Goal: Task Accomplishment & Management: Use online tool/utility

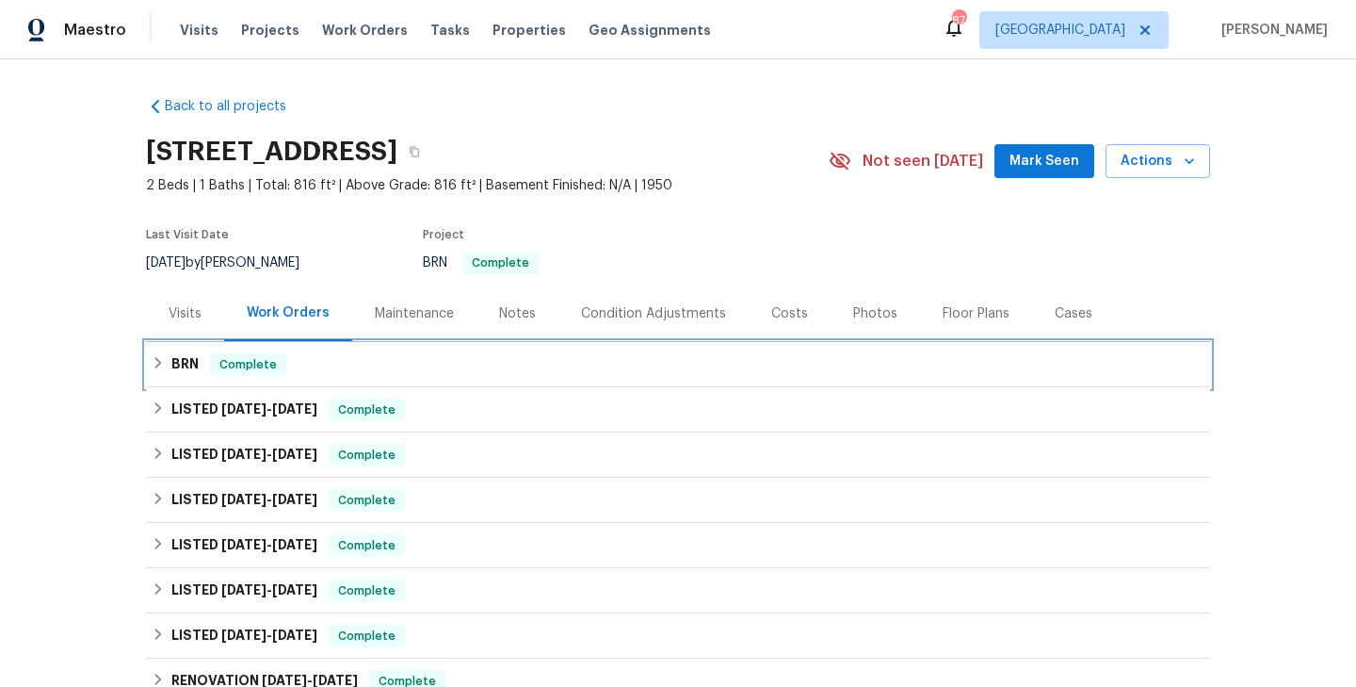
click at [316, 374] on div "BRN Complete" at bounding box center [678, 364] width 1053 height 23
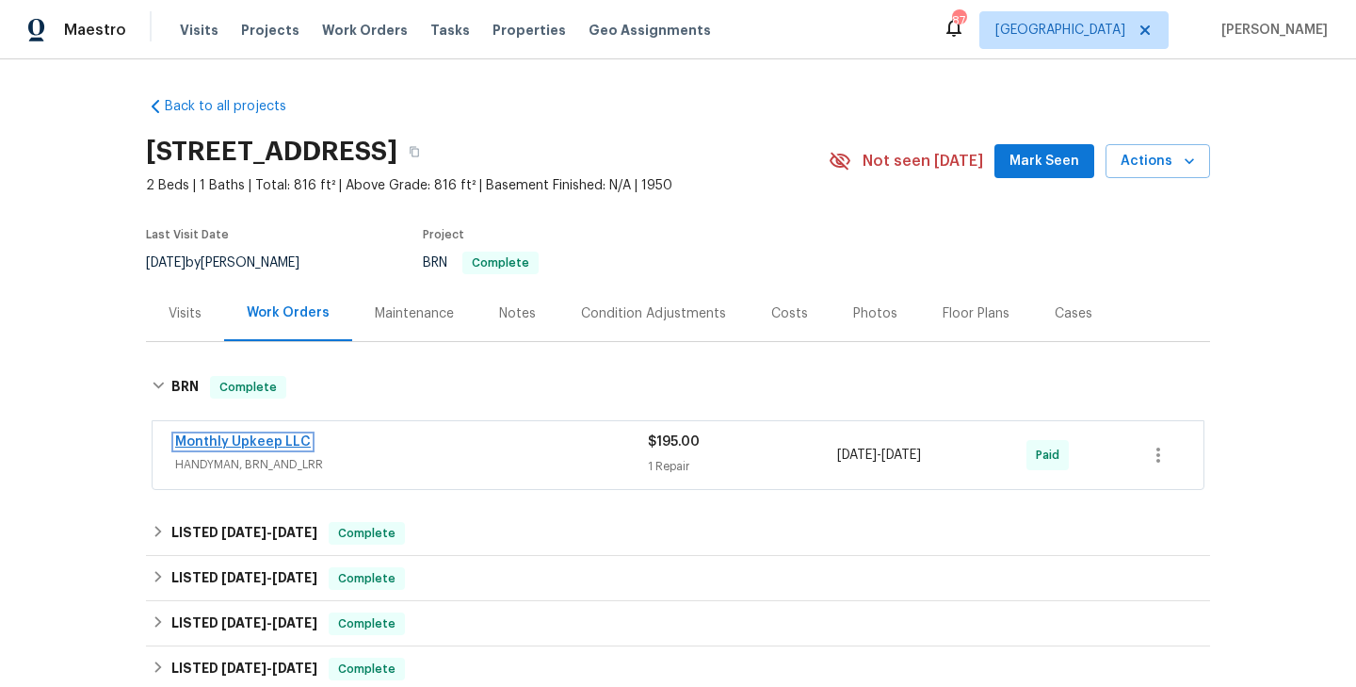
click at [270, 444] on link "Monthly Upkeep LLC" at bounding box center [243, 441] width 136 height 13
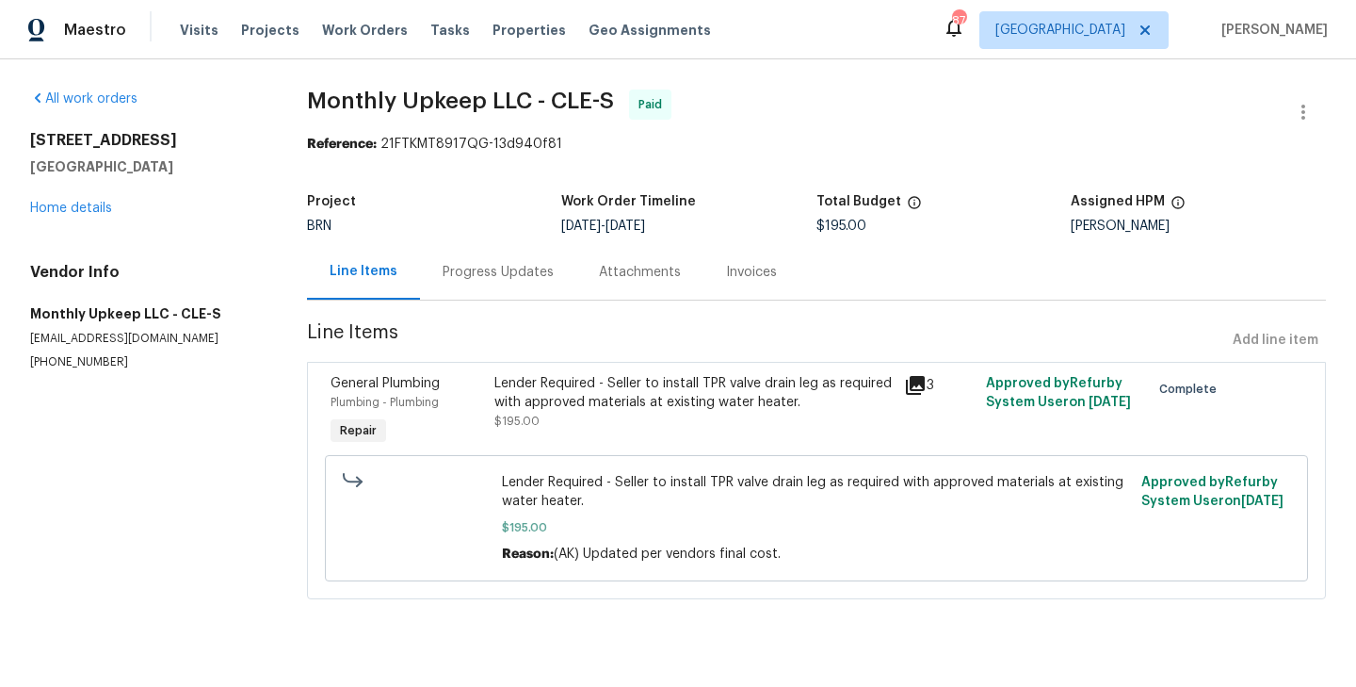
click at [477, 412] on div "General Plumbing Plumbing - Plumbing Repair" at bounding box center [407, 411] width 164 height 87
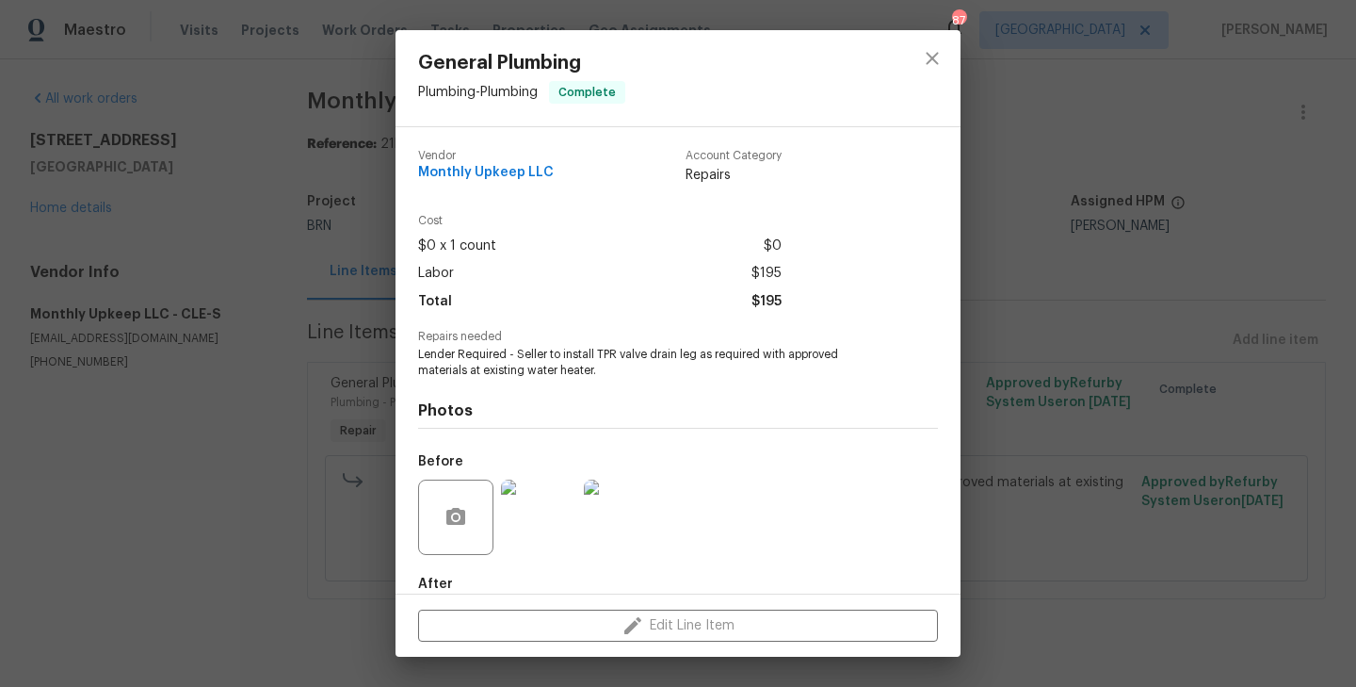
scroll to position [103, 0]
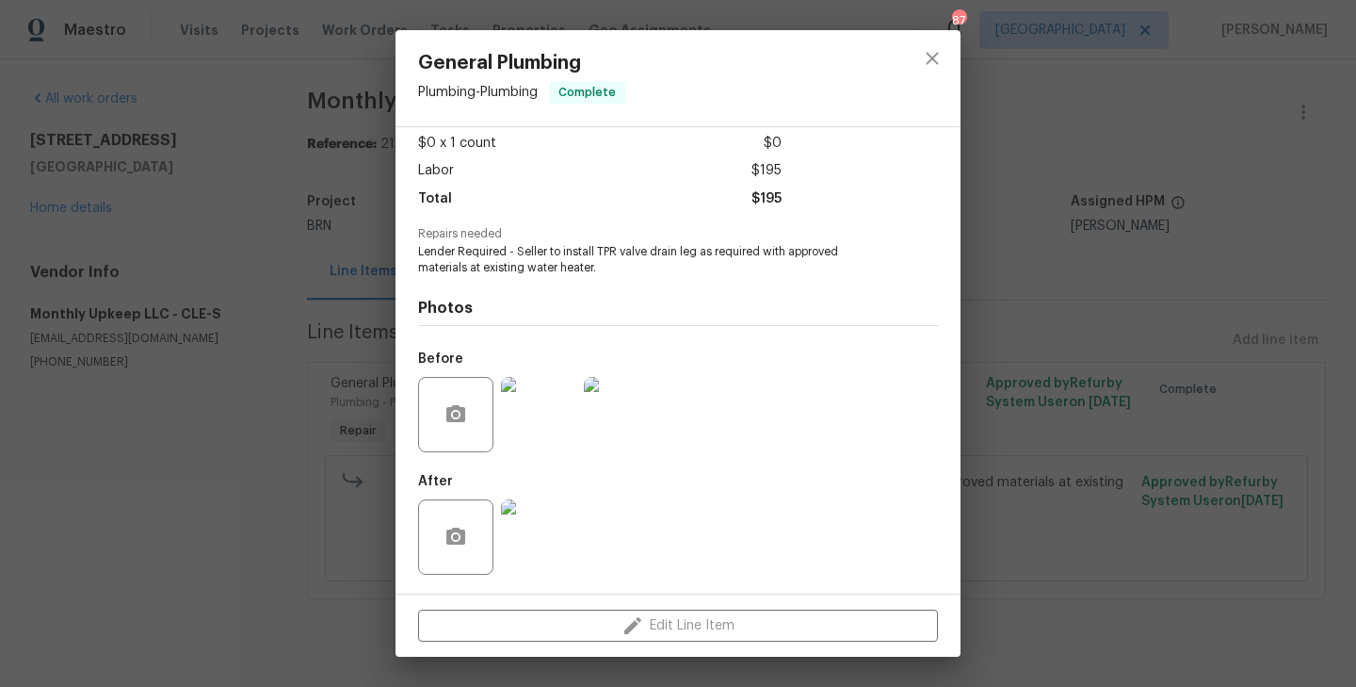
click at [544, 436] on img at bounding box center [538, 414] width 75 height 75
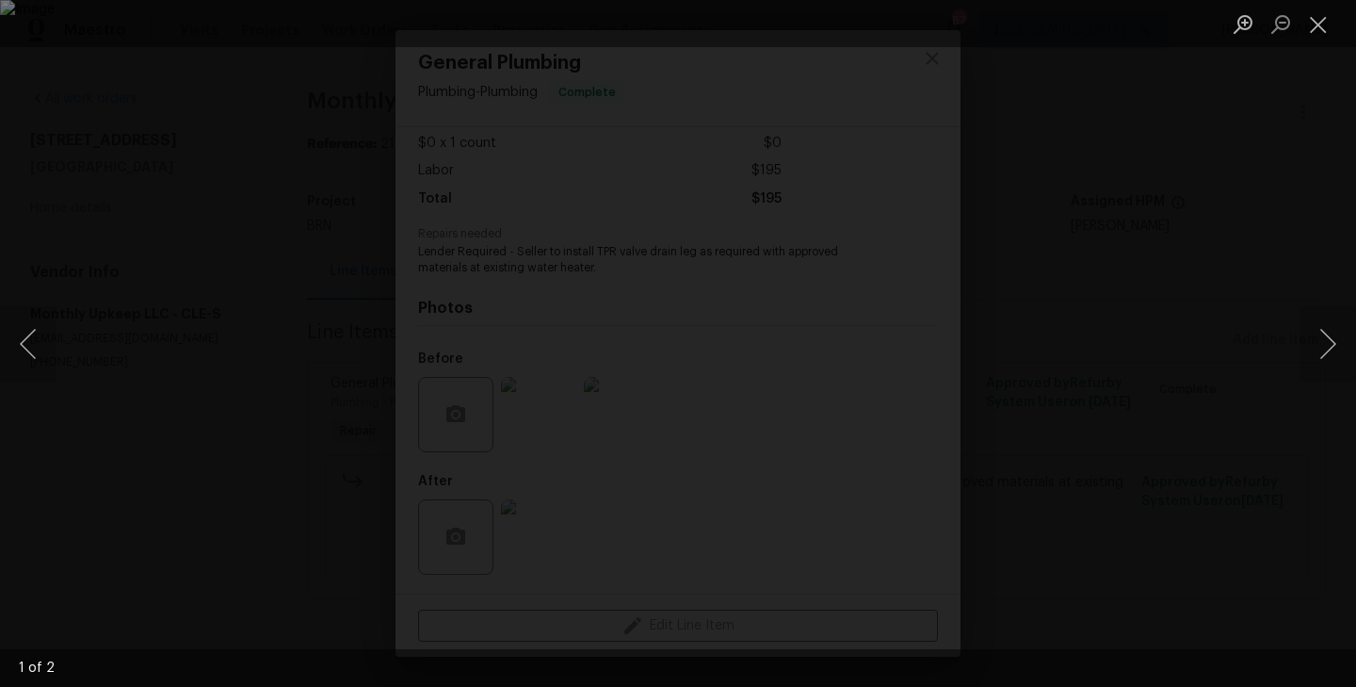
click at [108, 368] on div "Lightbox" at bounding box center [678, 343] width 1356 height 687
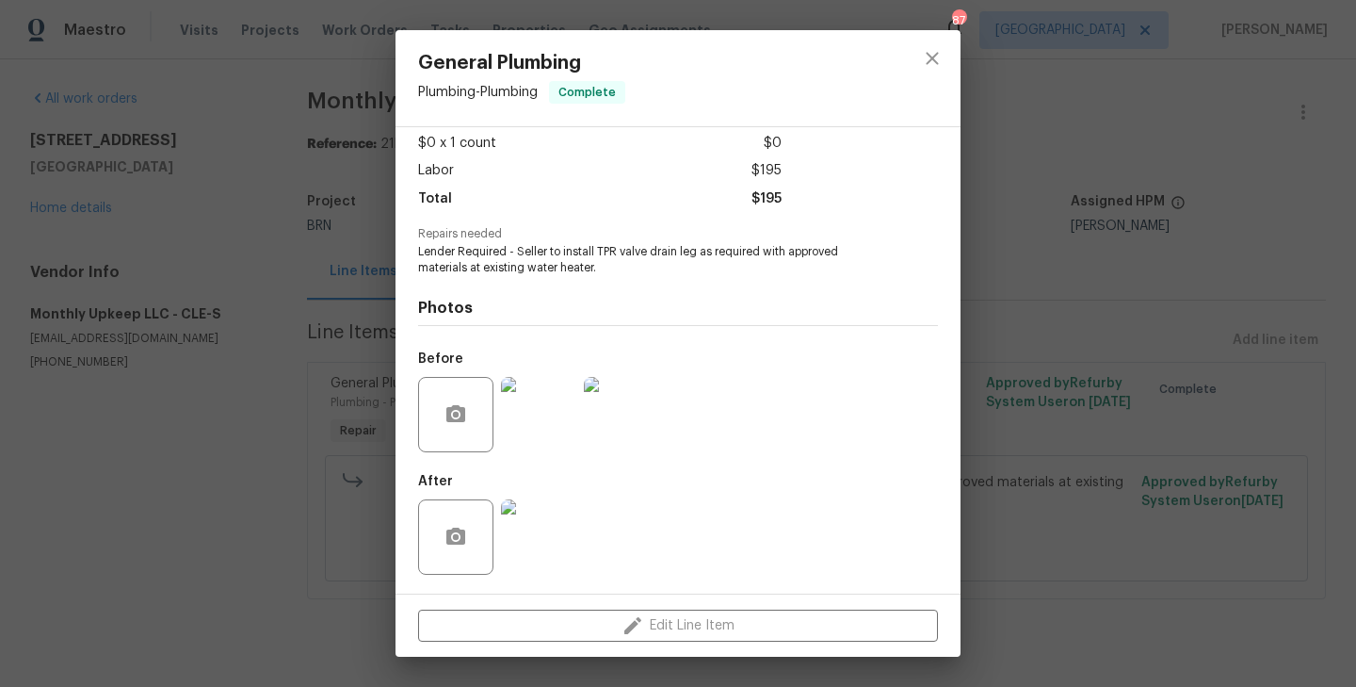
click at [532, 591] on div "Vendor Monthly Upkeep LLC Account Category Repairs Cost $0 x 1 count $0 Labor $…" at bounding box center [678, 360] width 565 height 466
click at [539, 539] on img at bounding box center [538, 536] width 75 height 75
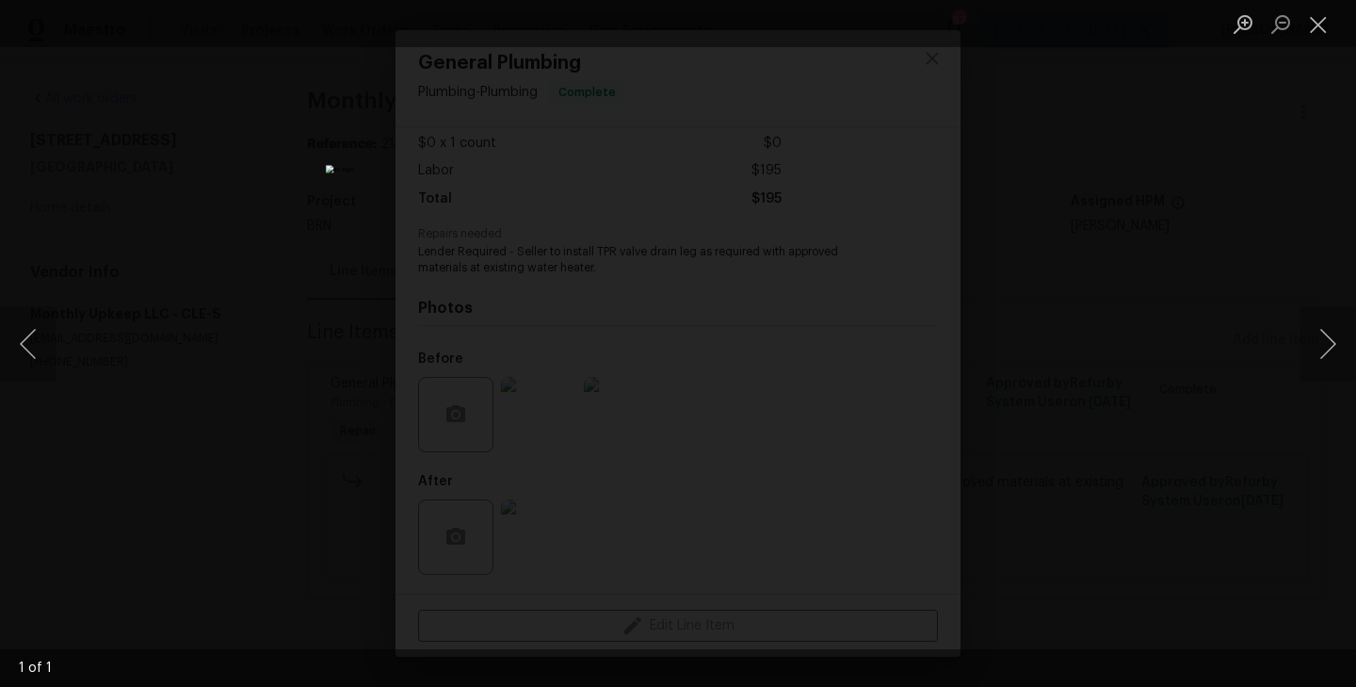
click at [318, 305] on div "Lightbox" at bounding box center [678, 343] width 1356 height 687
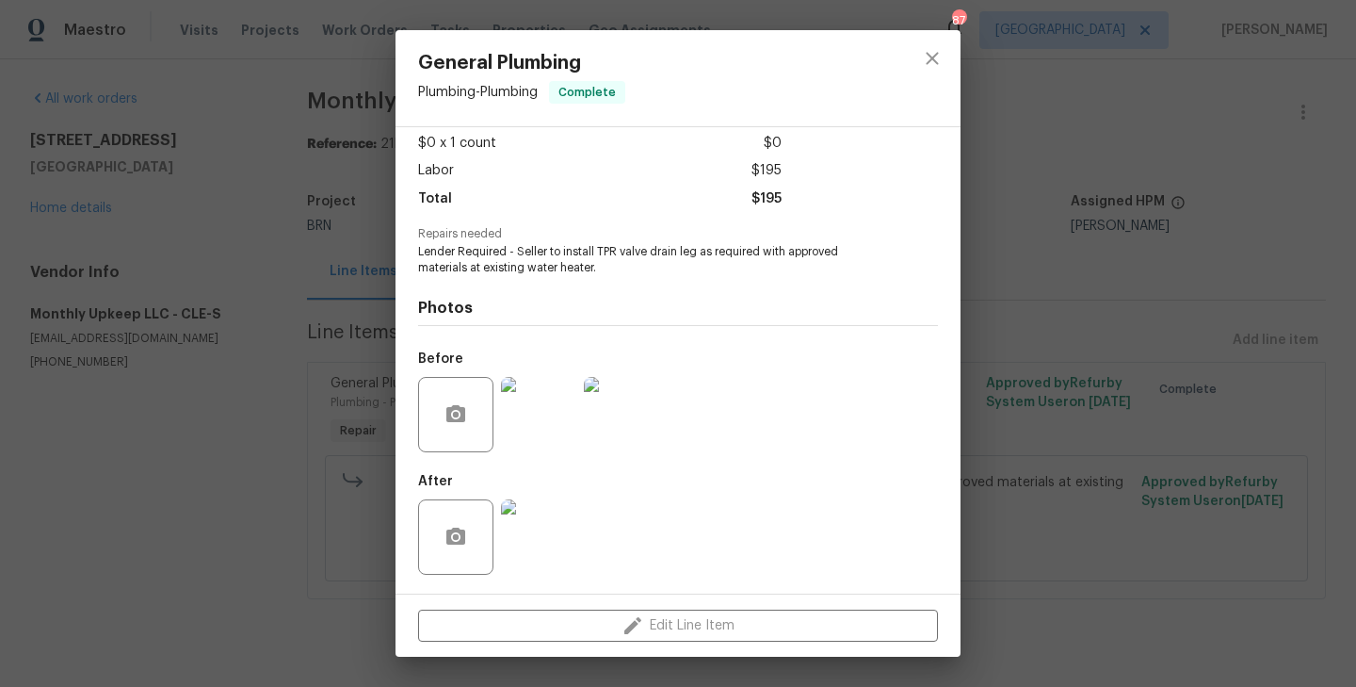
click at [363, 311] on div "General Plumbing Plumbing - Plumbing Complete Vendor Monthly Upkeep LLC Account…" at bounding box center [678, 343] width 1356 height 687
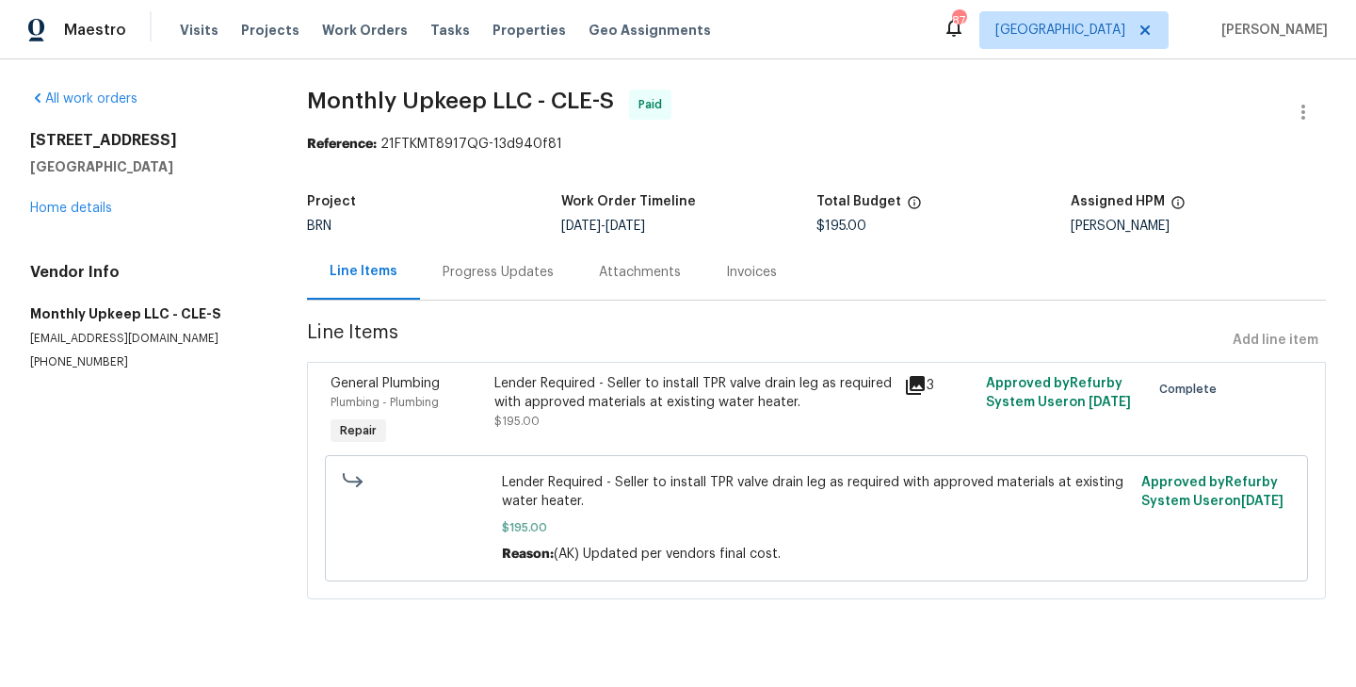
click at [489, 285] on div "Progress Updates" at bounding box center [498, 272] width 156 height 56
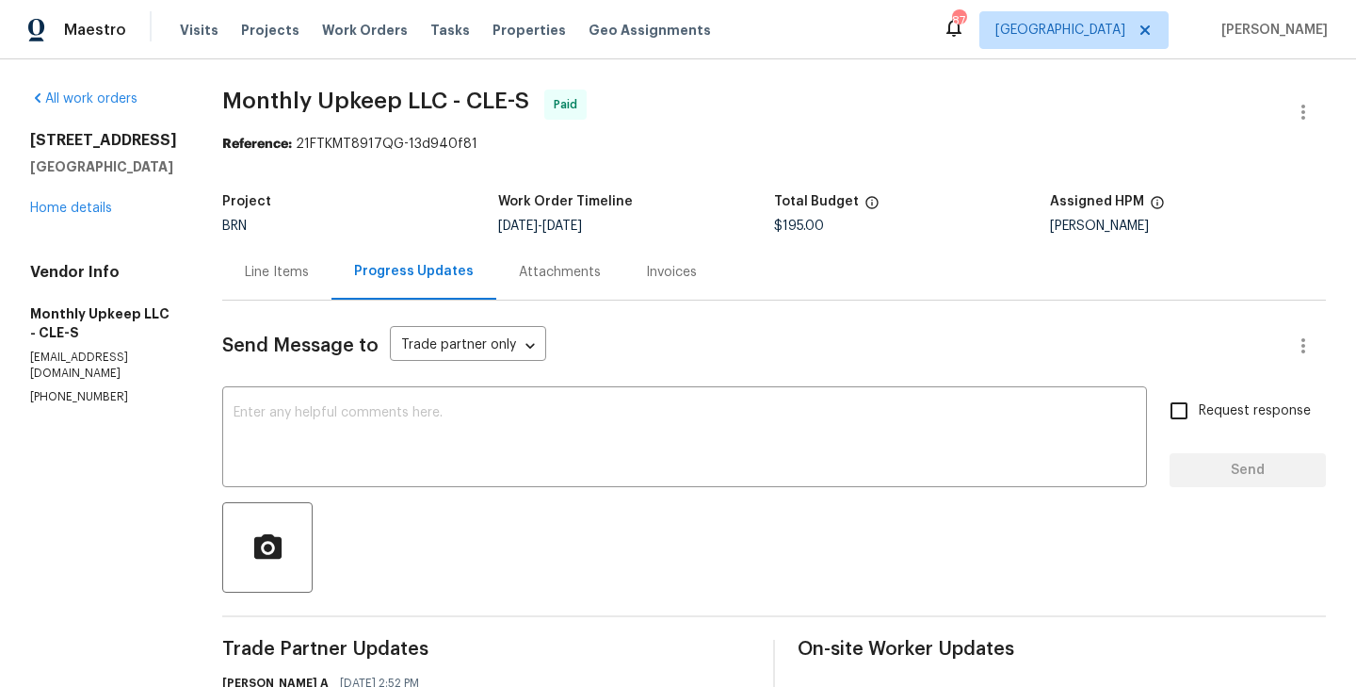
click at [292, 272] on div "Line Items" at bounding box center [277, 272] width 64 height 19
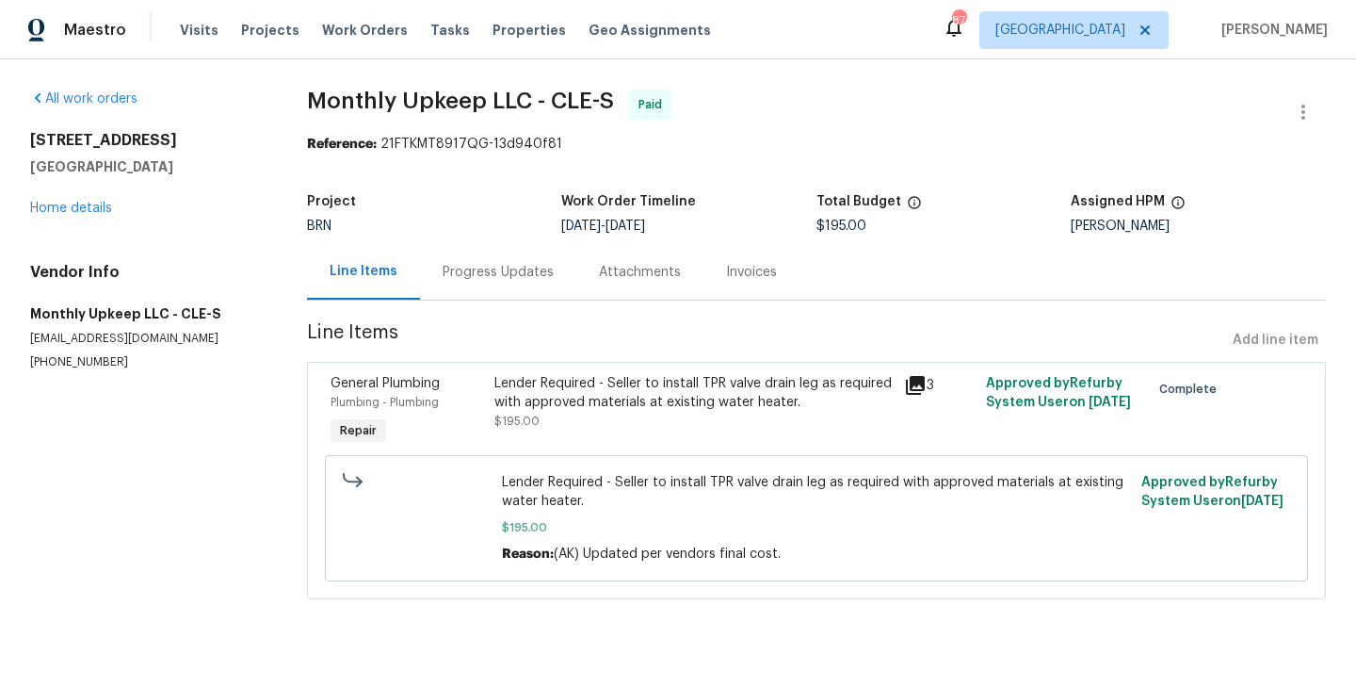
click at [437, 414] on div "General Plumbing Plumbing - Plumbing Repair" at bounding box center [407, 411] width 164 height 87
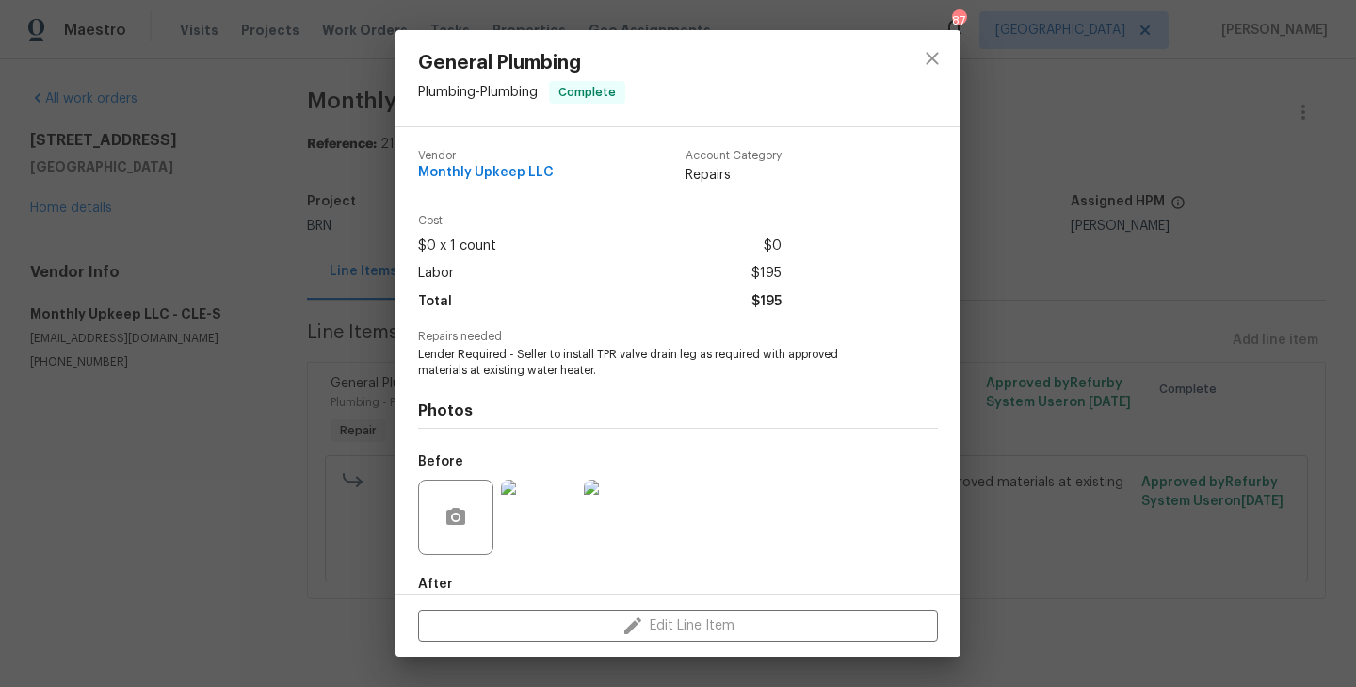
scroll to position [103, 0]
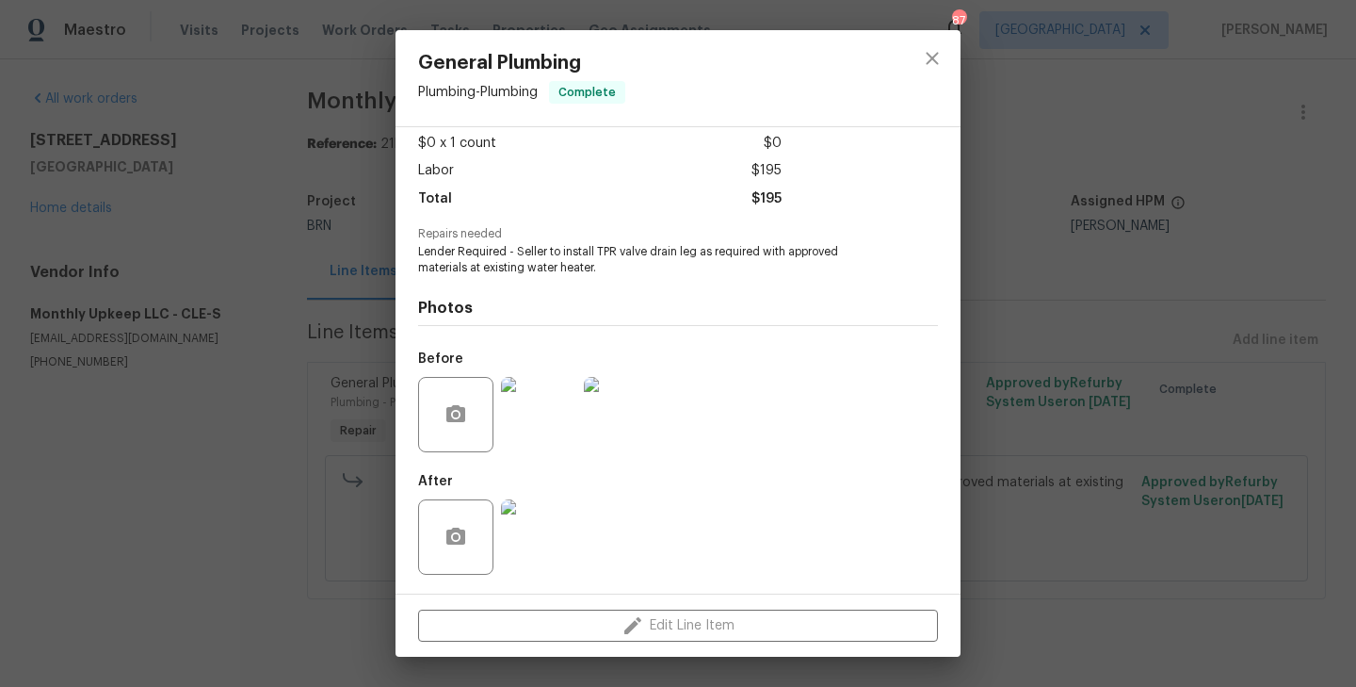
click at [320, 422] on div "General Plumbing Plumbing - Plumbing Complete Vendor Monthly Upkeep LLC Account…" at bounding box center [678, 343] width 1356 height 687
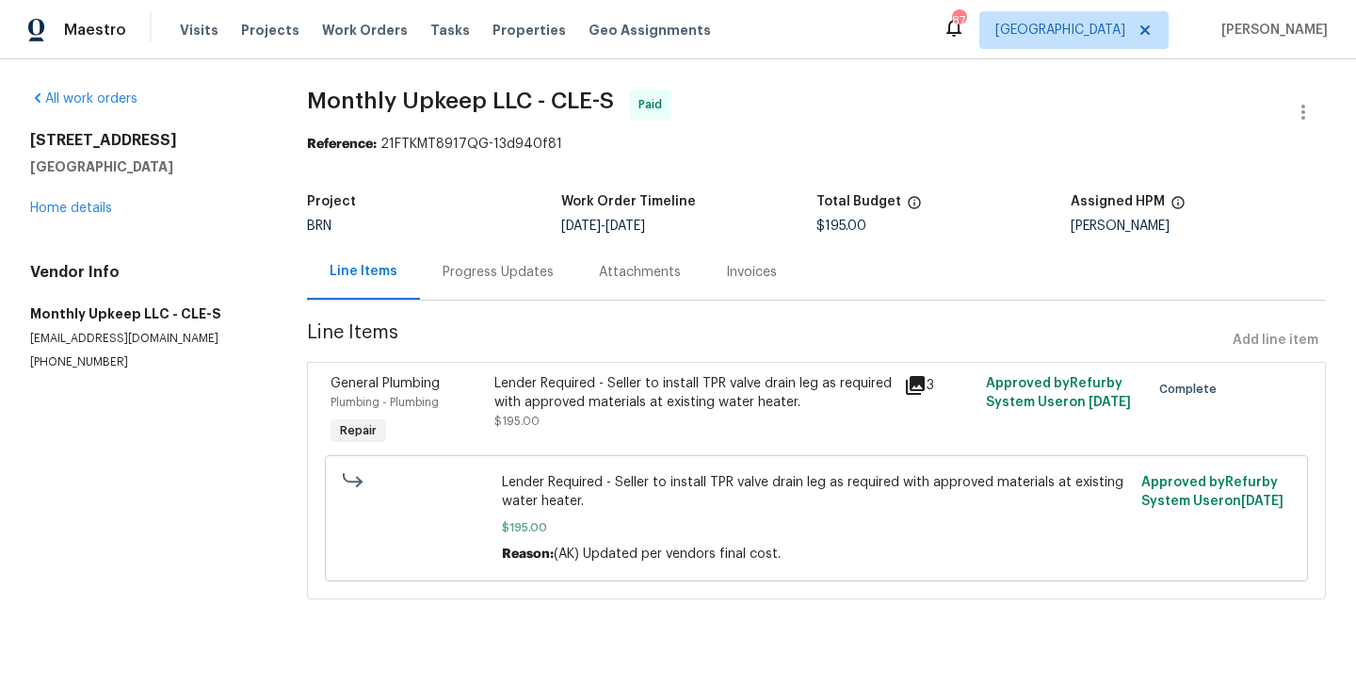
click at [512, 271] on div "Progress Updates" at bounding box center [498, 272] width 111 height 19
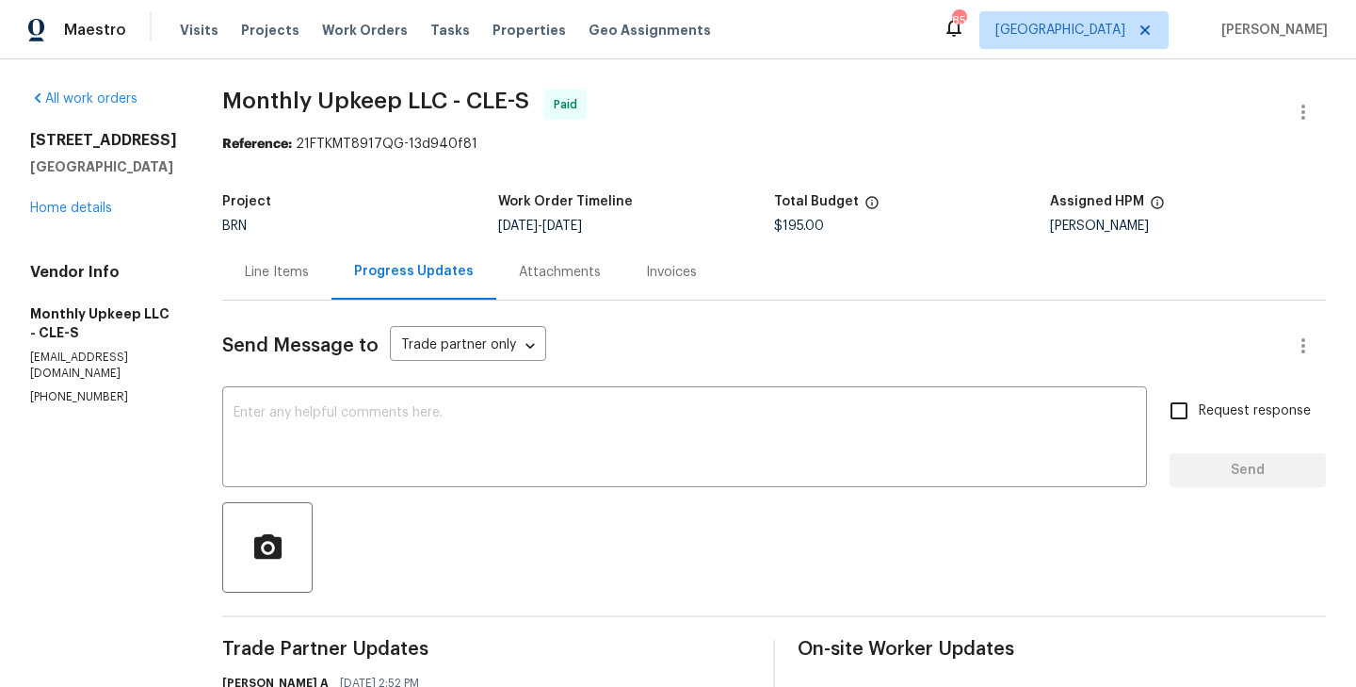
click at [259, 283] on div "Line Items" at bounding box center [276, 272] width 109 height 56
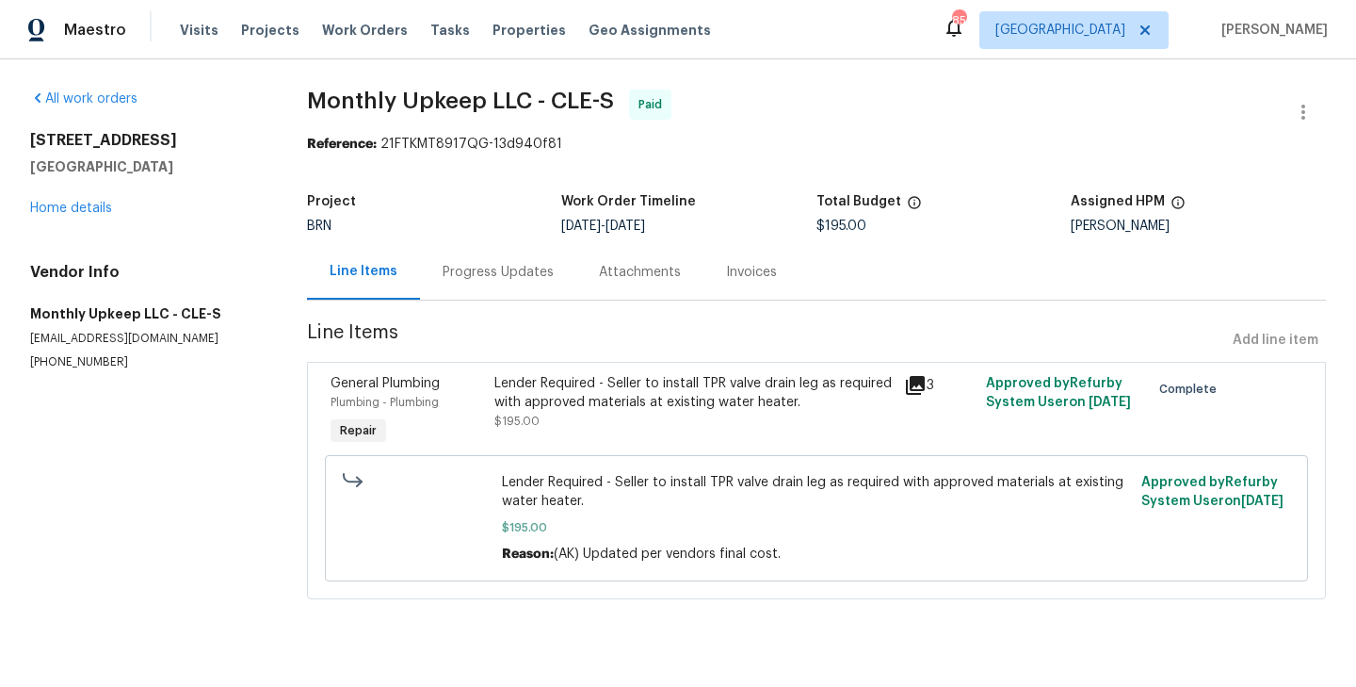
click at [471, 395] on div "Plumbing - Plumbing" at bounding box center [407, 402] width 153 height 19
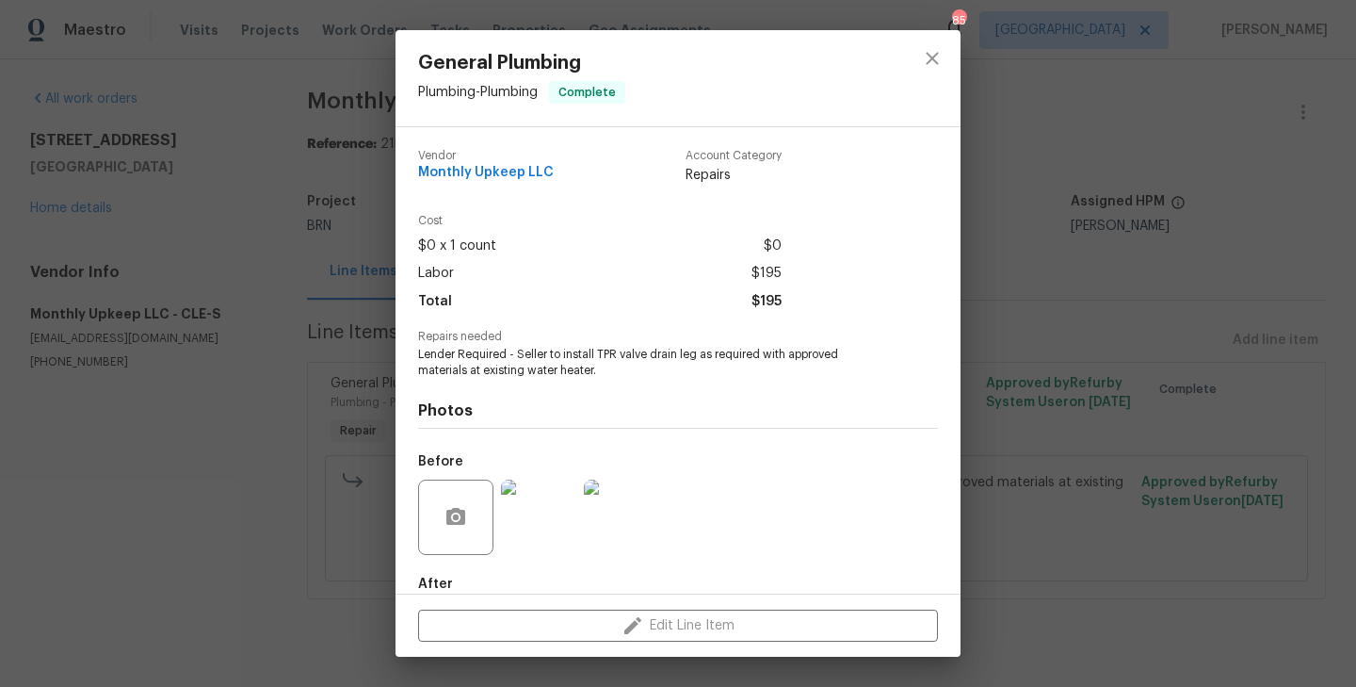
scroll to position [103, 0]
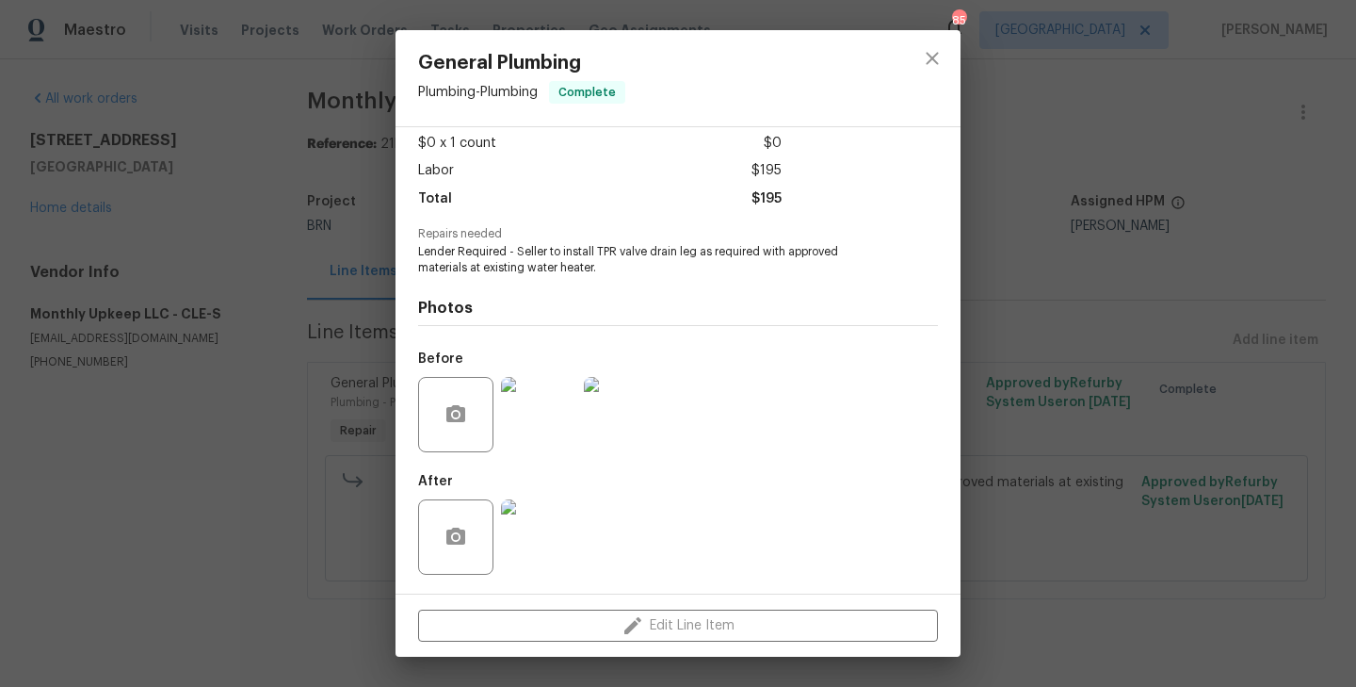
click at [518, 409] on img at bounding box center [538, 414] width 75 height 75
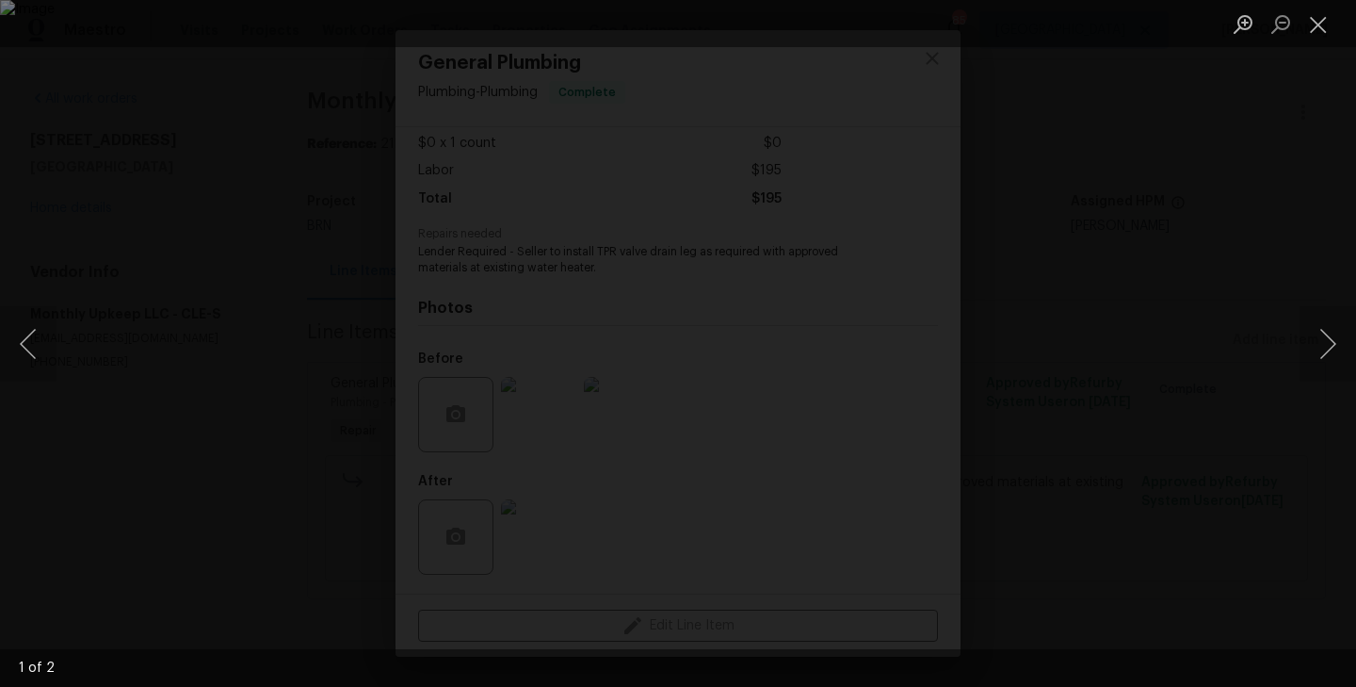
click at [1251, 235] on div "Lightbox" at bounding box center [678, 343] width 1356 height 687
click at [1141, 203] on div "Lightbox" at bounding box center [678, 343] width 1356 height 687
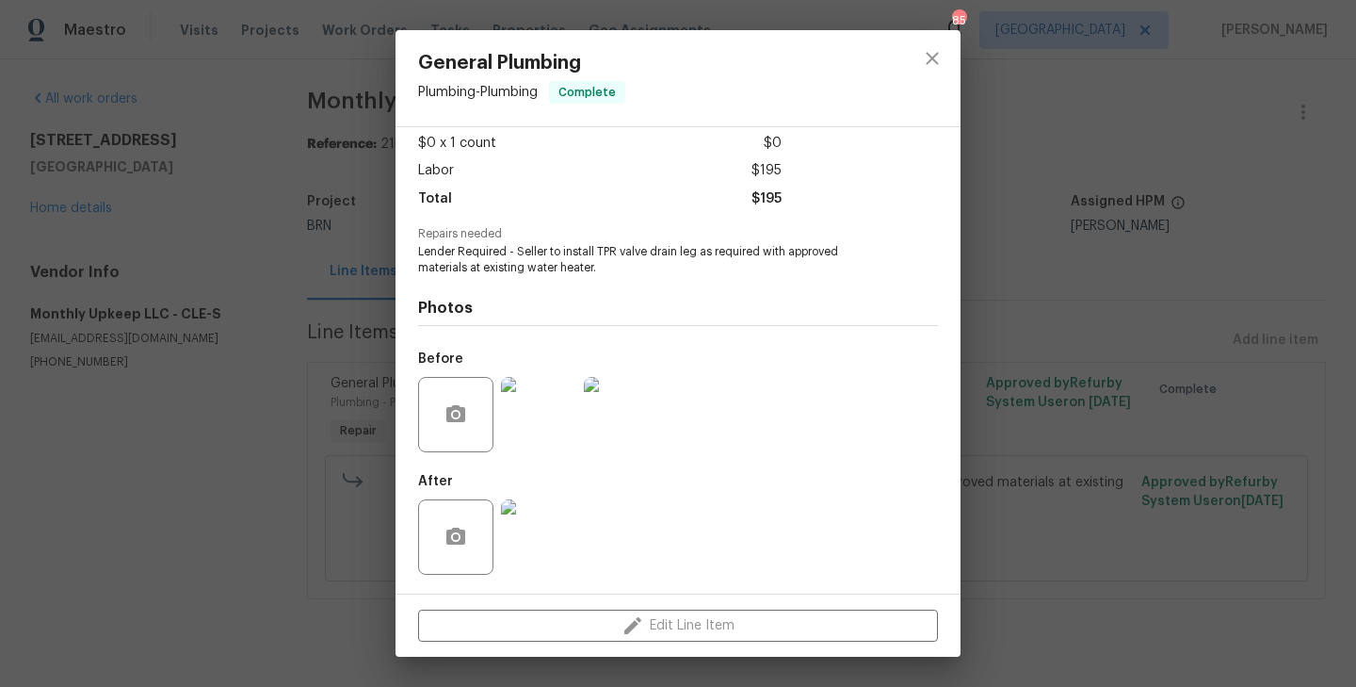
click at [1223, 188] on div "General Plumbing Plumbing - Plumbing Complete Vendor Monthly Upkeep LLC Account…" at bounding box center [678, 343] width 1356 height 687
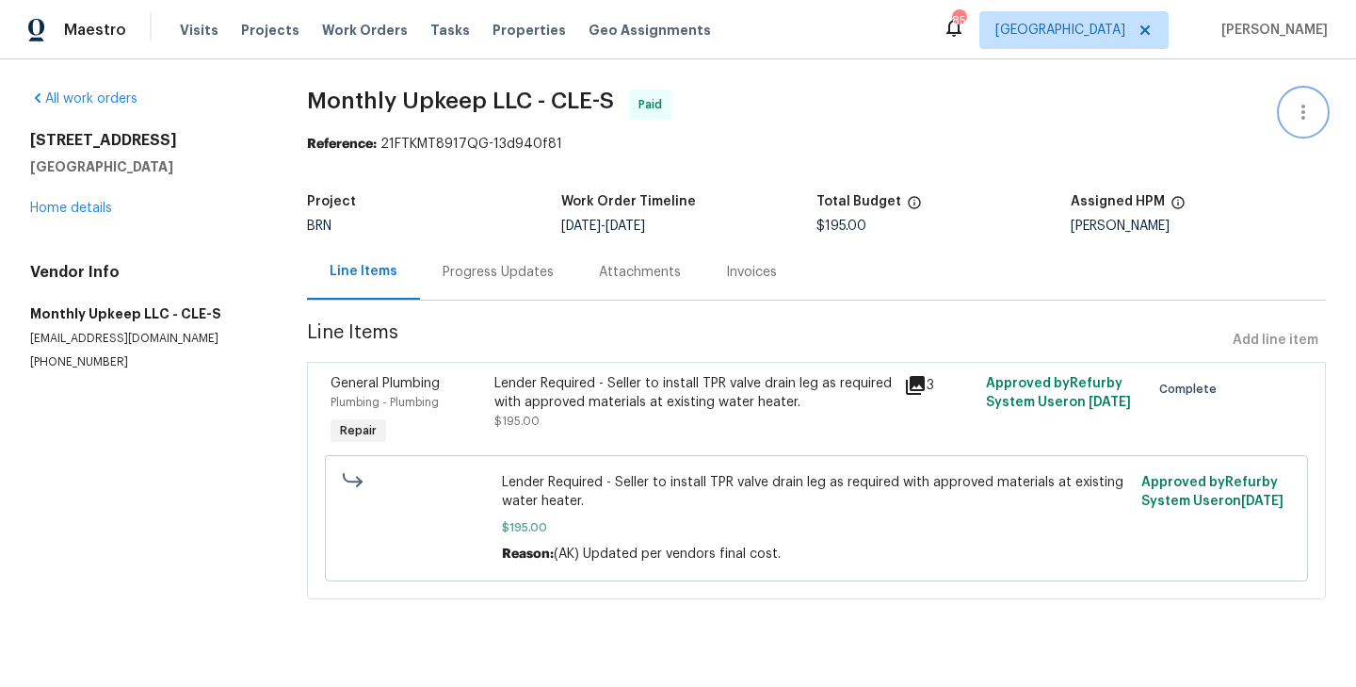
click at [1312, 103] on icon "button" at bounding box center [1303, 112] width 23 height 23
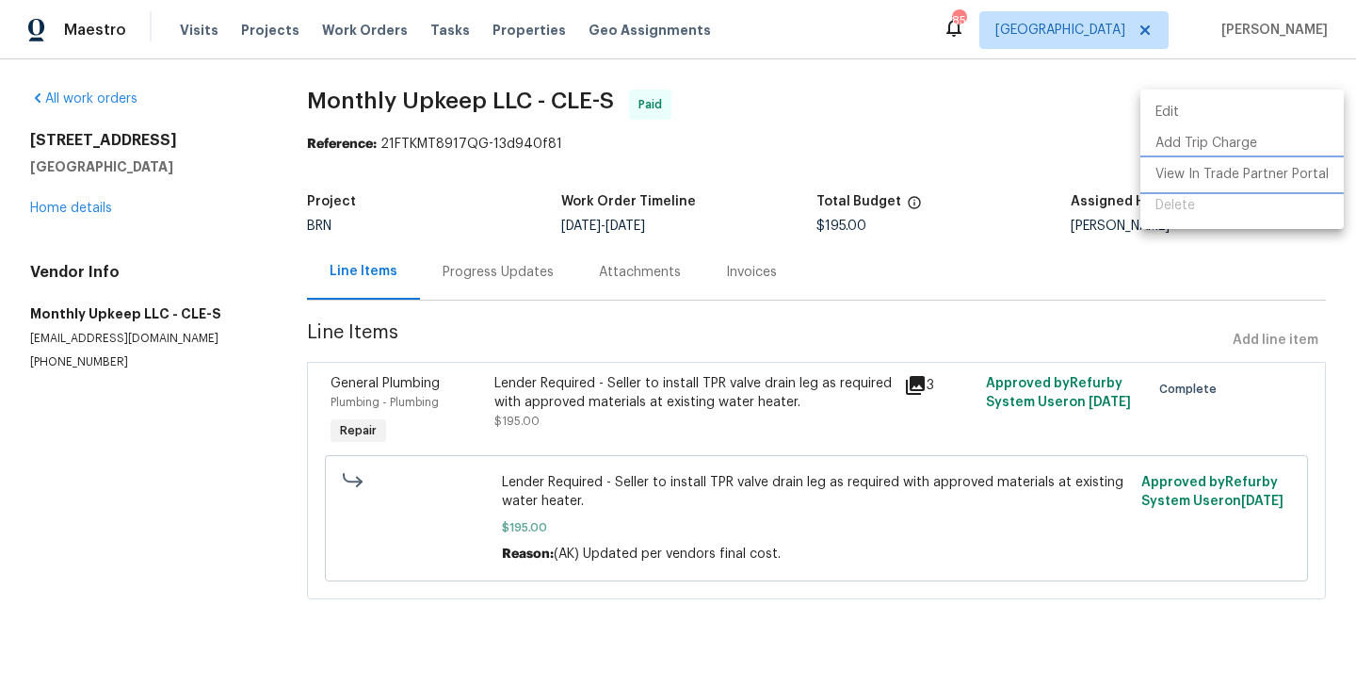
click at [1207, 176] on li "View In Trade Partner Portal" at bounding box center [1242, 174] width 203 height 31
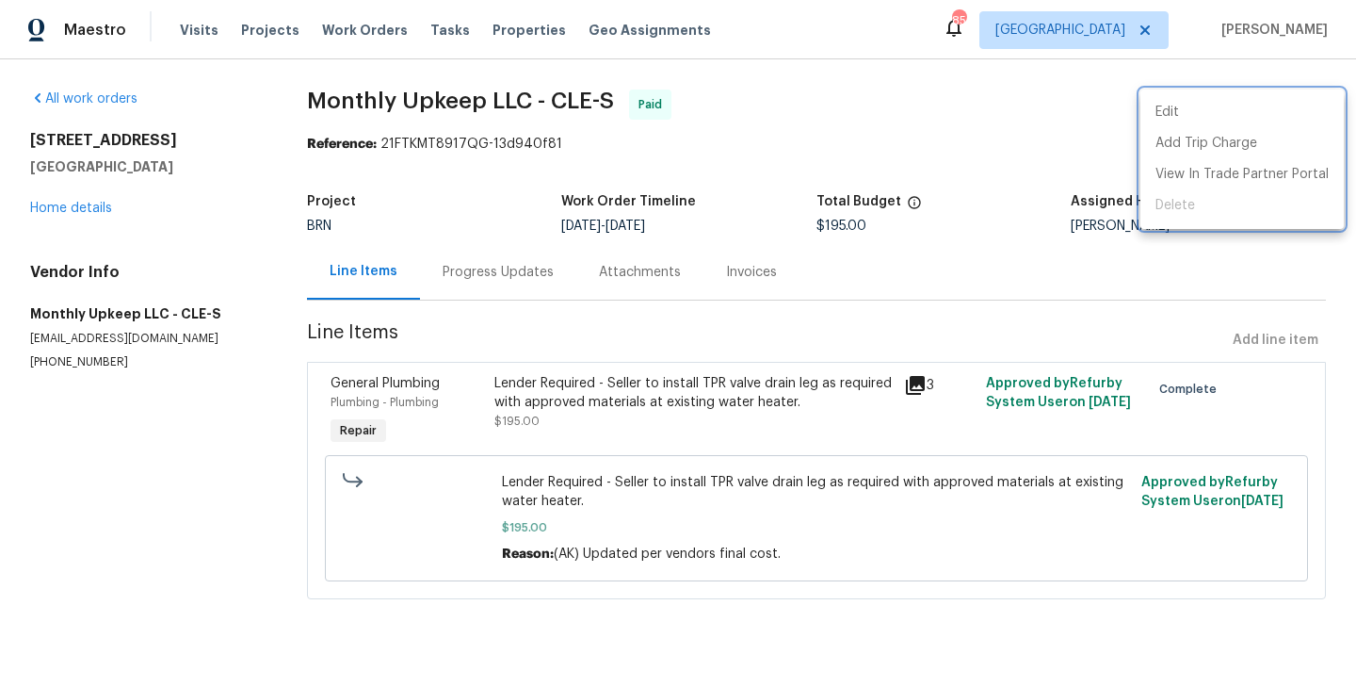
click at [968, 150] on div at bounding box center [678, 343] width 1356 height 687
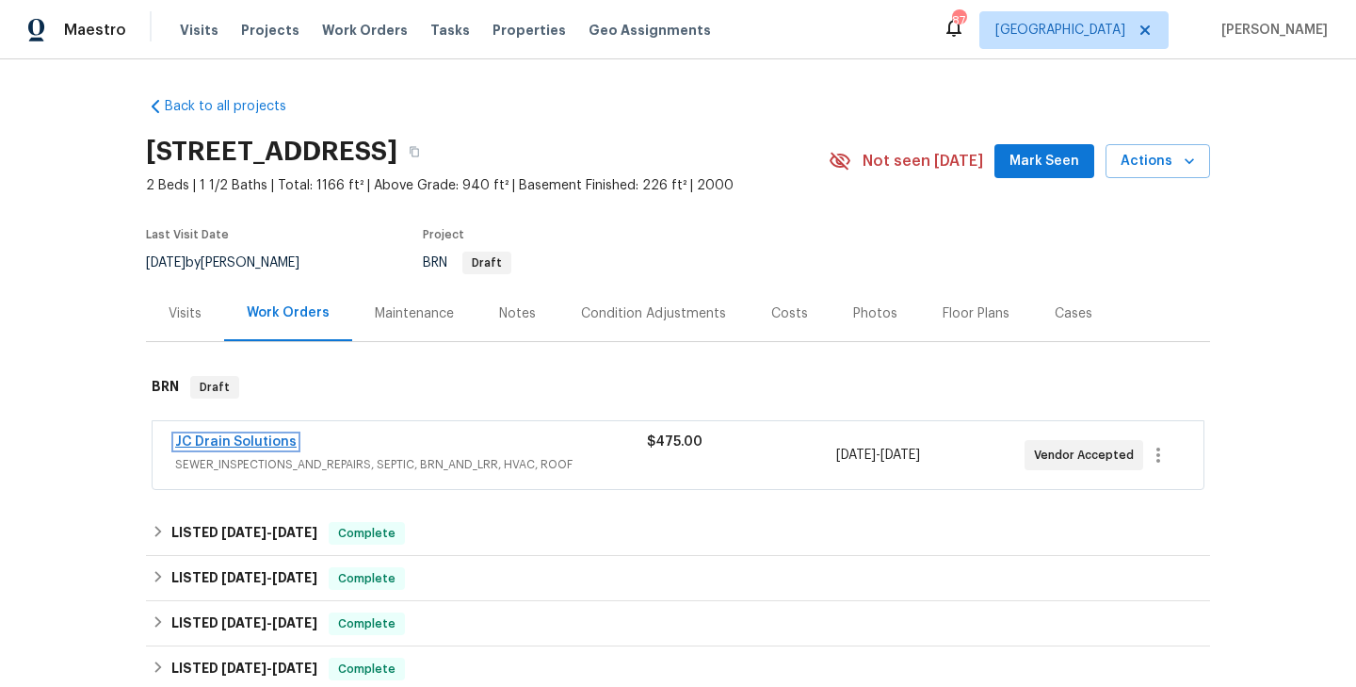
click at [245, 445] on link "JC Drain Solutions" at bounding box center [235, 441] width 121 height 13
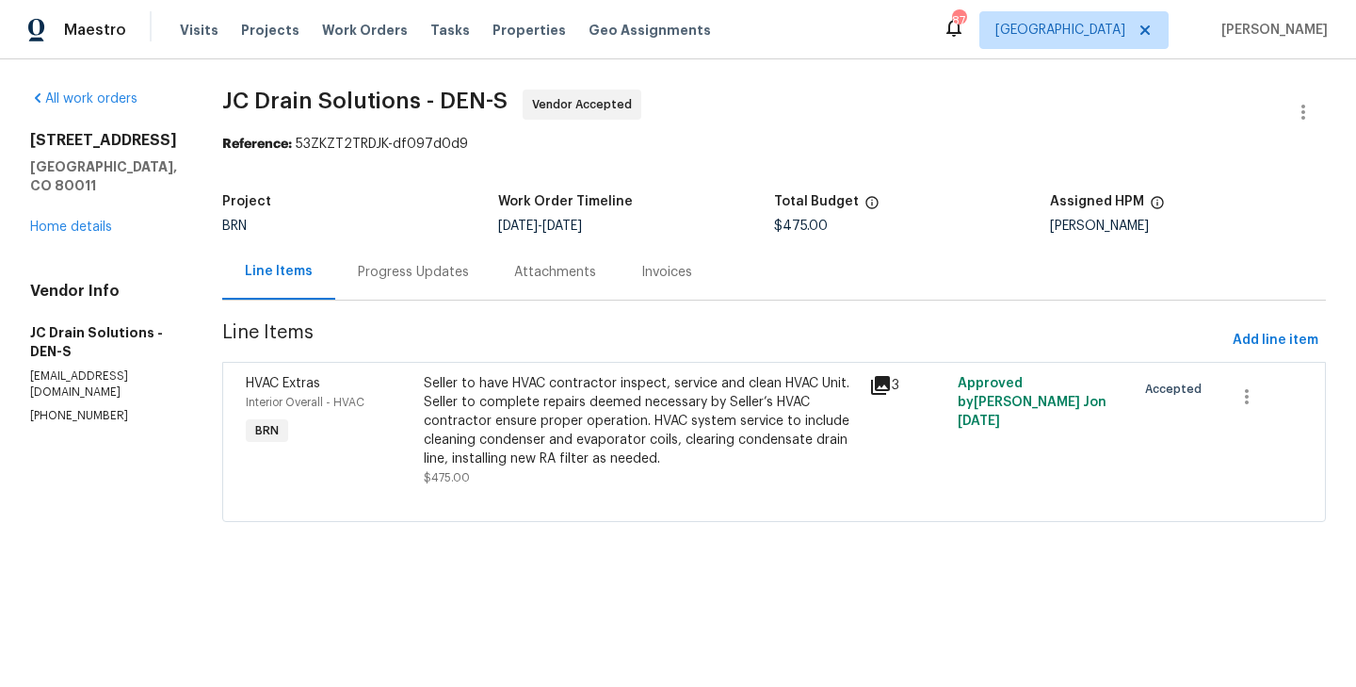
click at [418, 420] on div "HVAC Extras Interior Overall - HVAC BRN" at bounding box center [329, 430] width 178 height 124
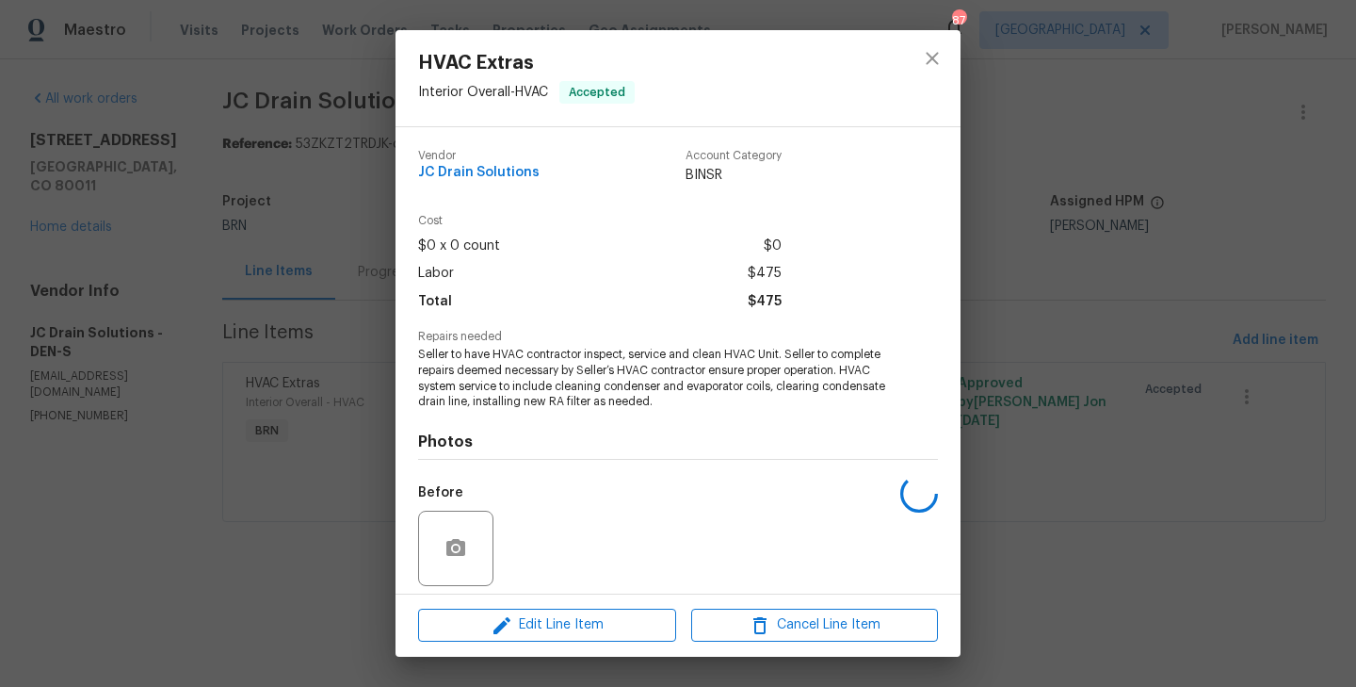
scroll to position [134, 0]
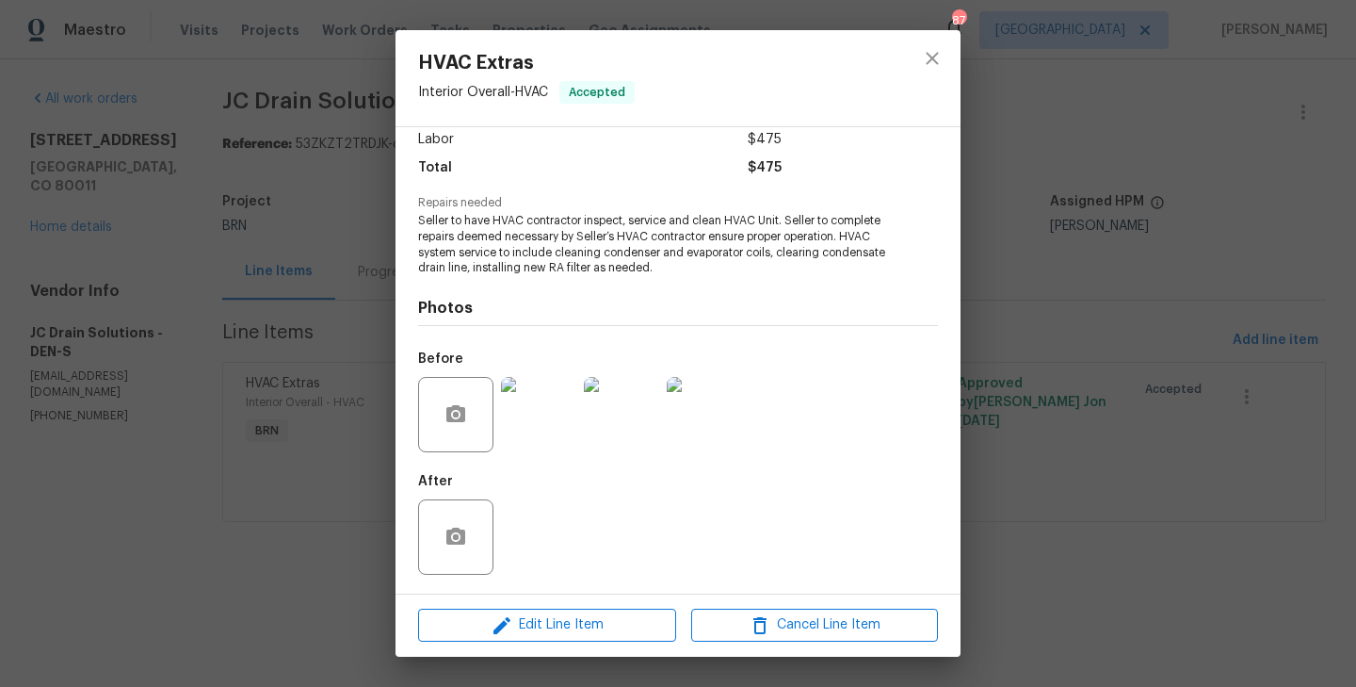
click at [349, 414] on div "HVAC Extras Interior Overall - HVAC Accepted Vendor JC Drain Solutions Account …" at bounding box center [678, 343] width 1356 height 687
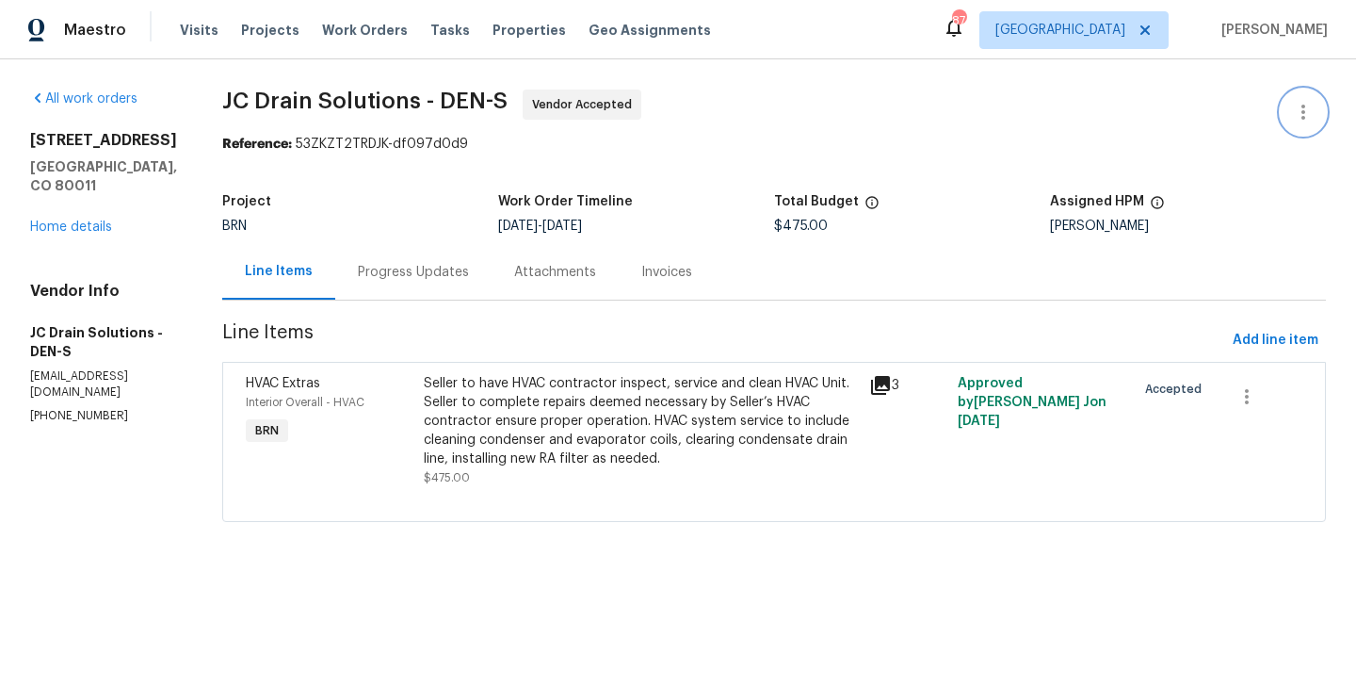
click at [1312, 106] on icon "button" at bounding box center [1303, 112] width 23 height 23
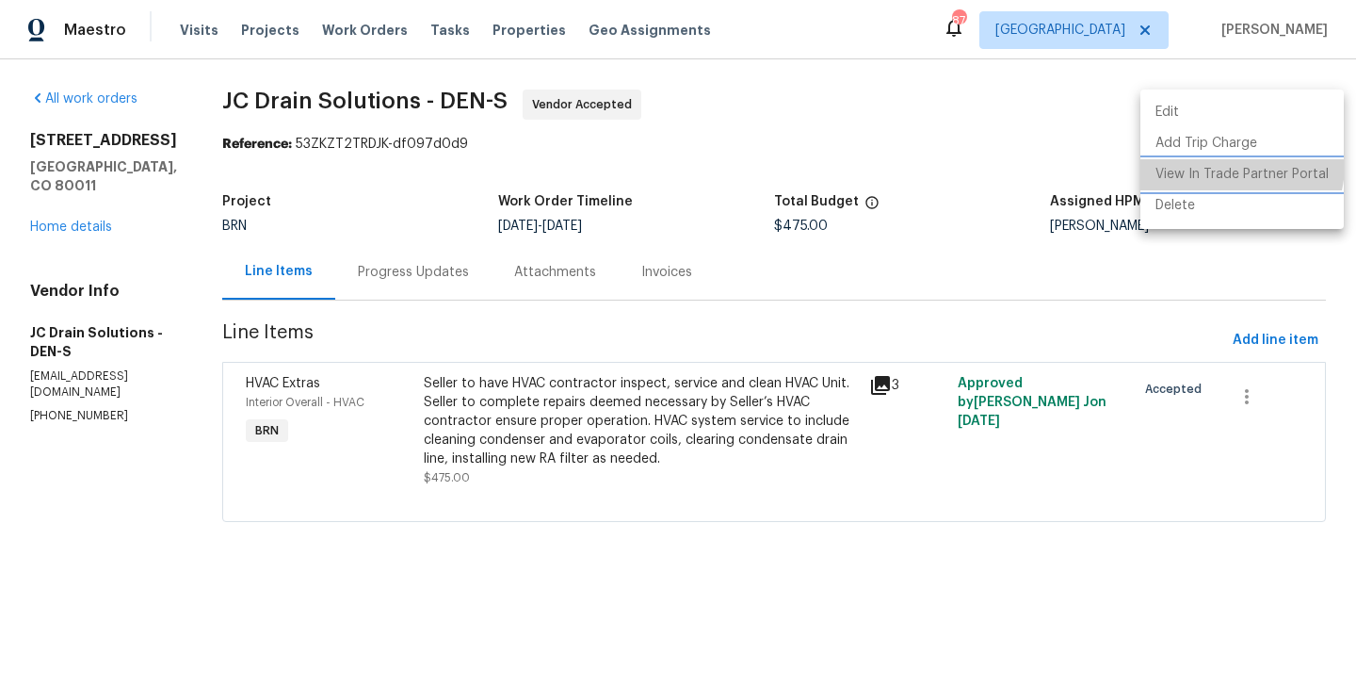
click at [1218, 164] on li "View In Trade Partner Portal" at bounding box center [1242, 174] width 203 height 31
